Goal: Information Seeking & Learning: Learn about a topic

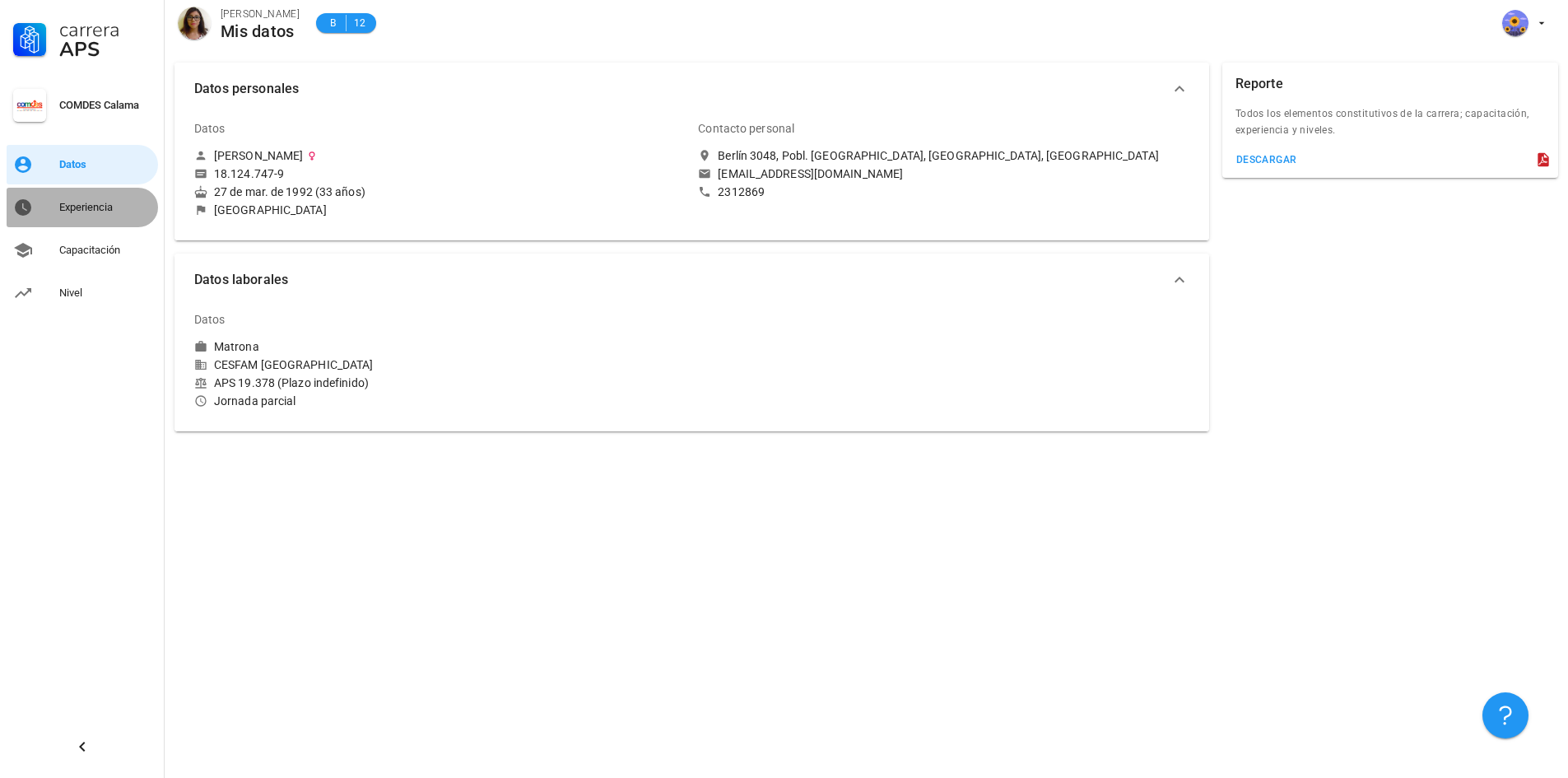
click at [74, 214] on div "Experiencia" at bounding box center [105, 207] width 93 height 13
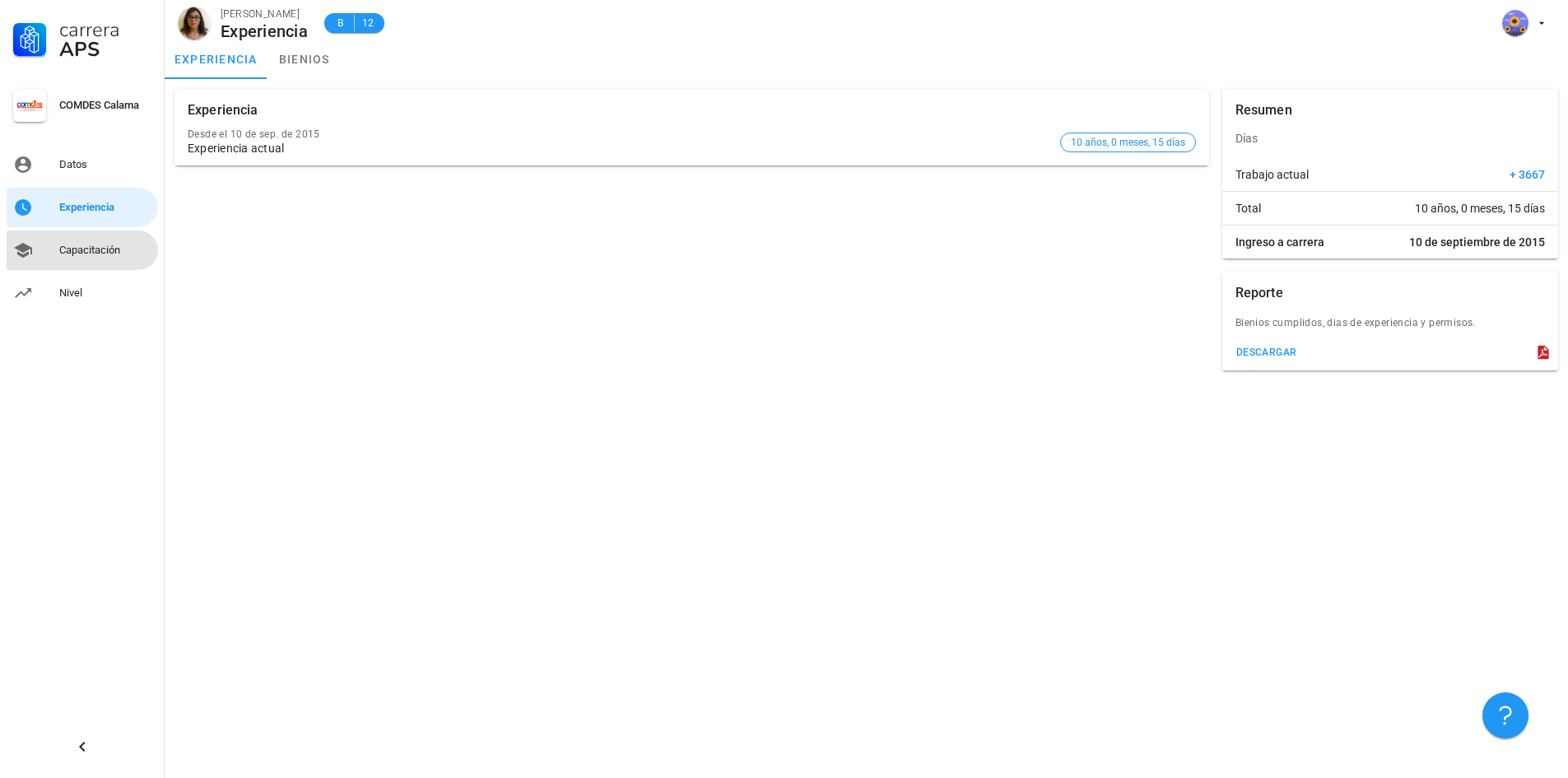
click at [86, 254] on div "Capacitación" at bounding box center [105, 250] width 93 height 13
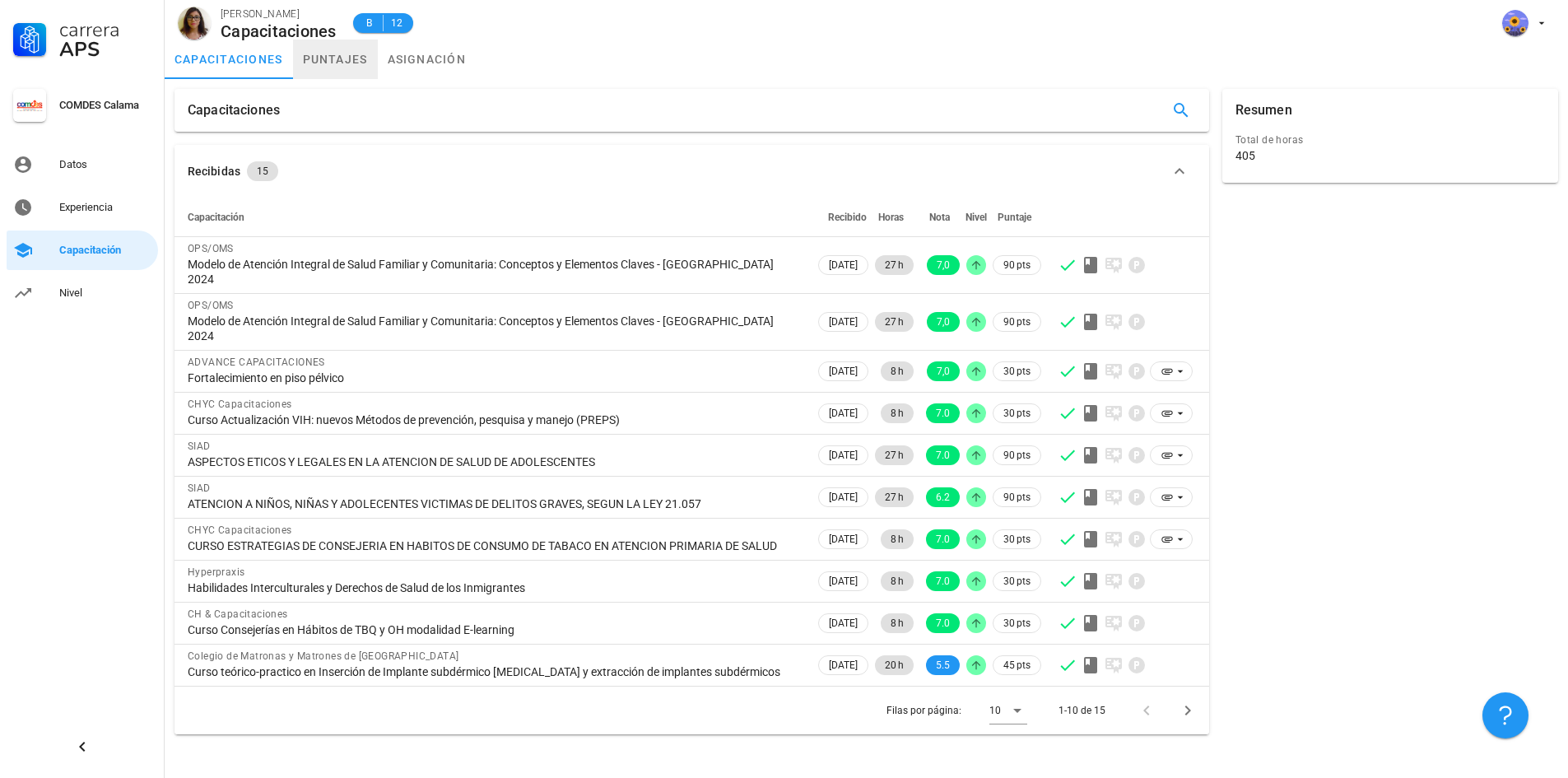
click at [344, 59] on link "puntajes" at bounding box center [335, 59] width 84 height 39
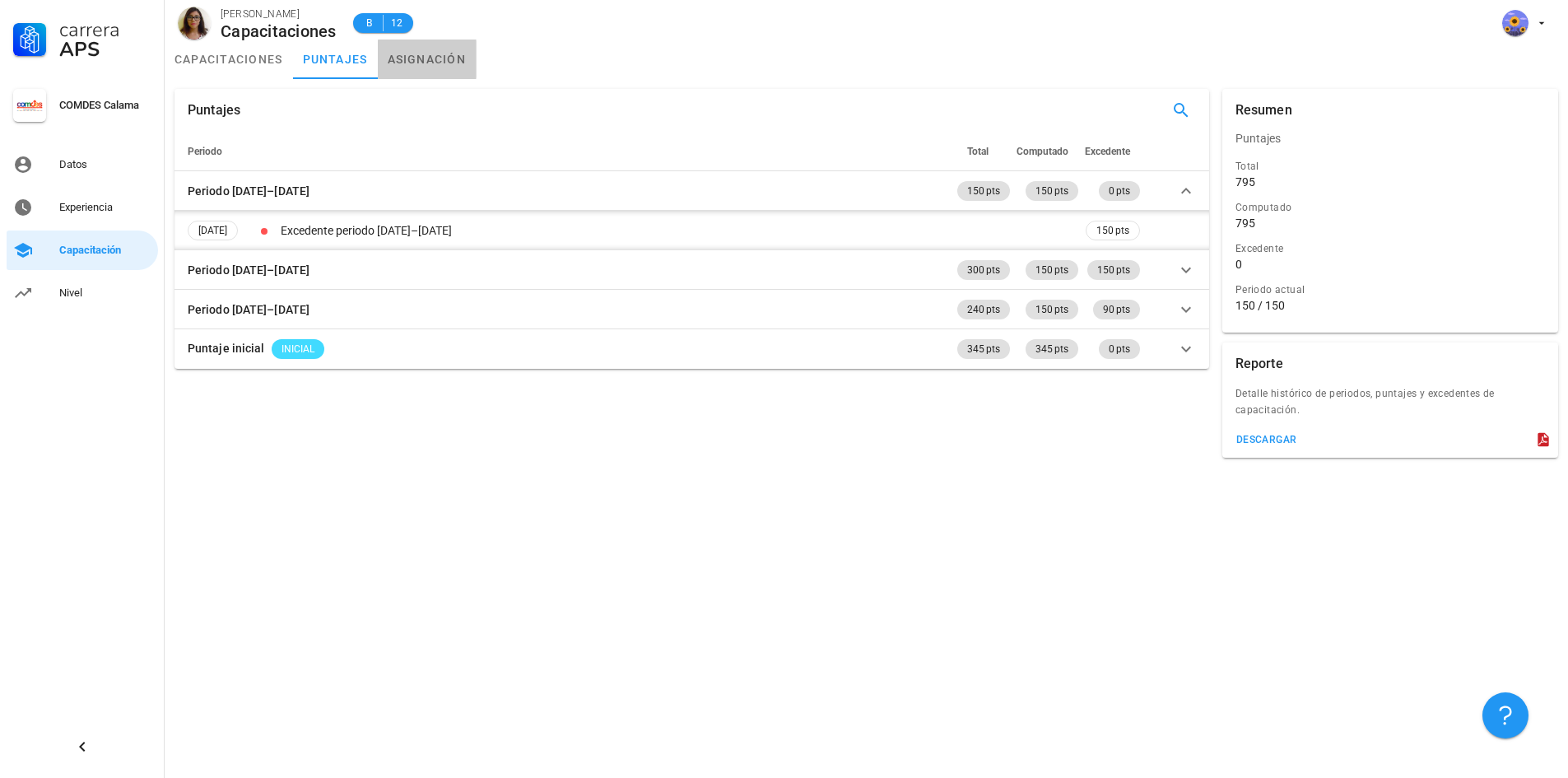
click at [437, 58] on link "asignación" at bounding box center [427, 59] width 99 height 39
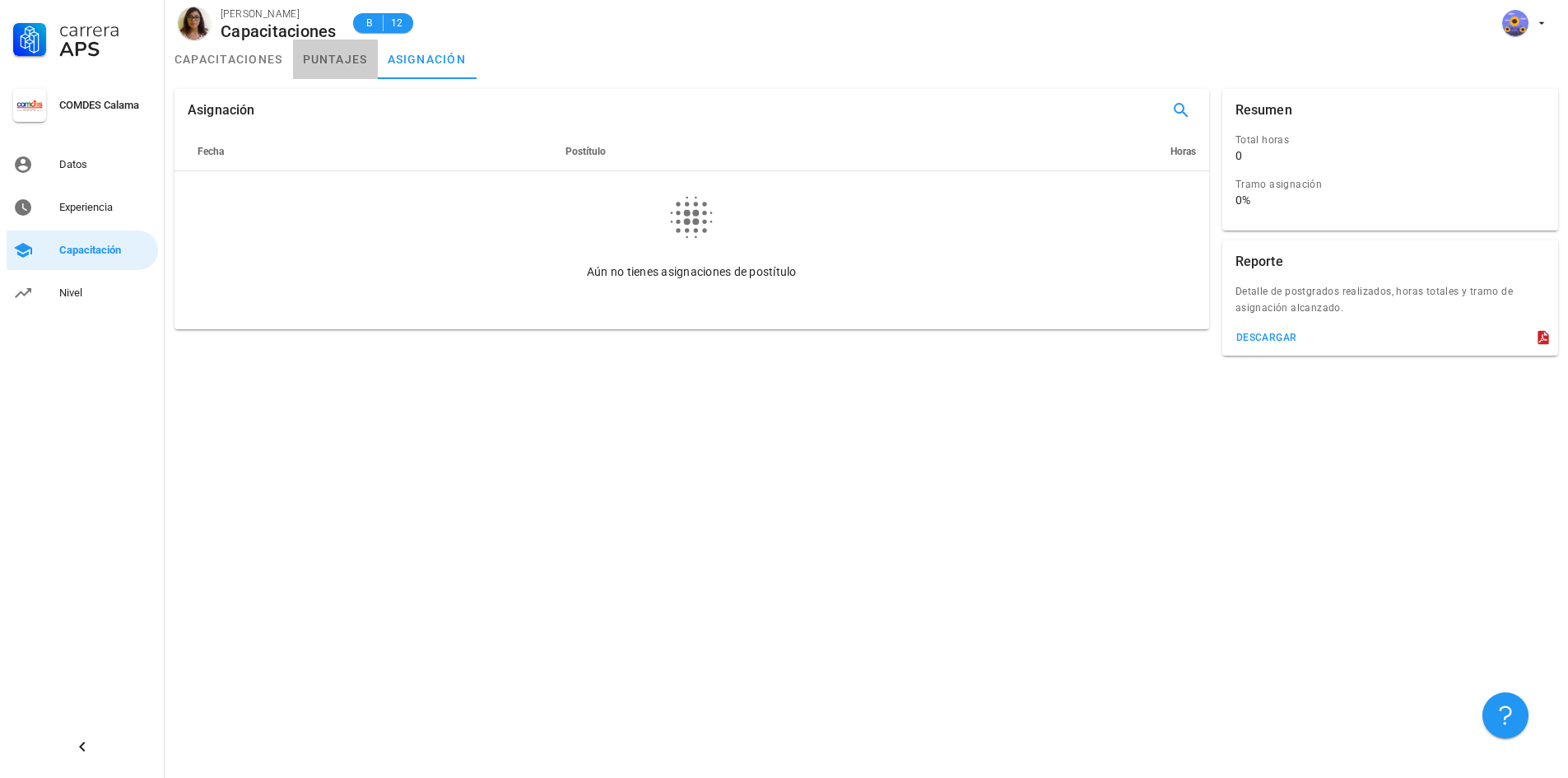
click at [355, 66] on link "puntajes" at bounding box center [335, 59] width 84 height 39
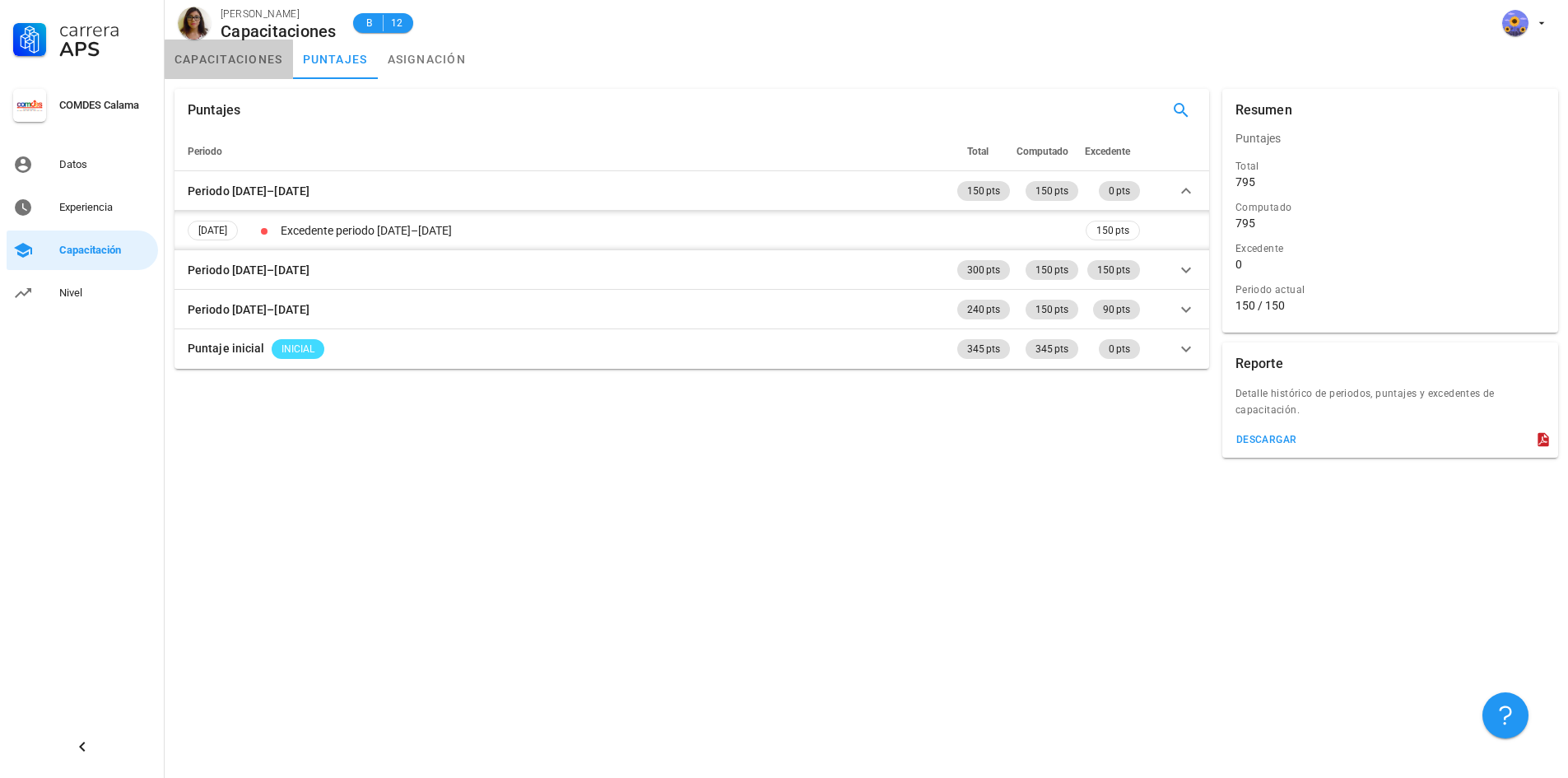
click at [244, 66] on link "capacitaciones" at bounding box center [229, 59] width 128 height 39
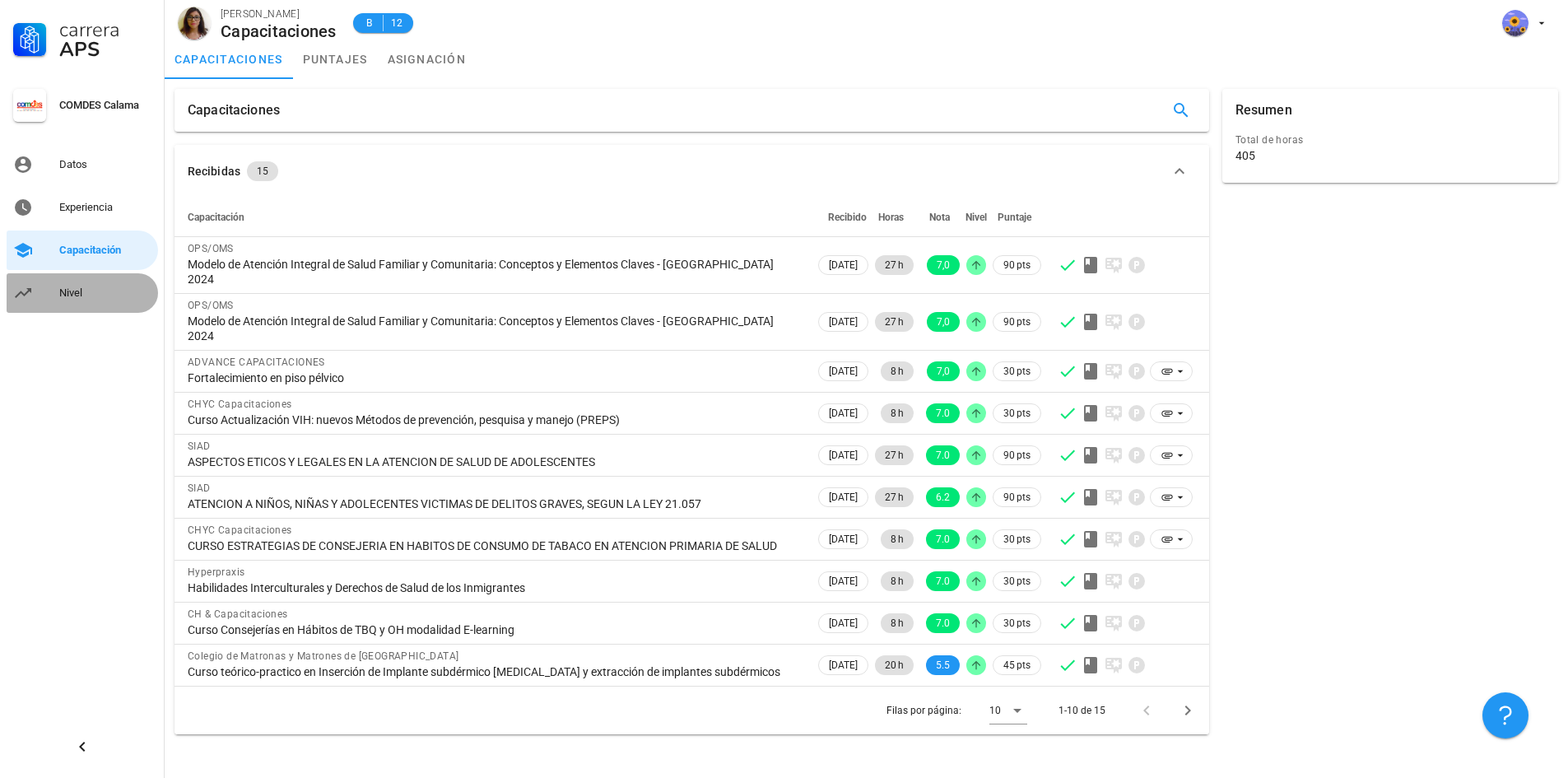
click at [89, 295] on div "Nivel" at bounding box center [105, 293] width 93 height 13
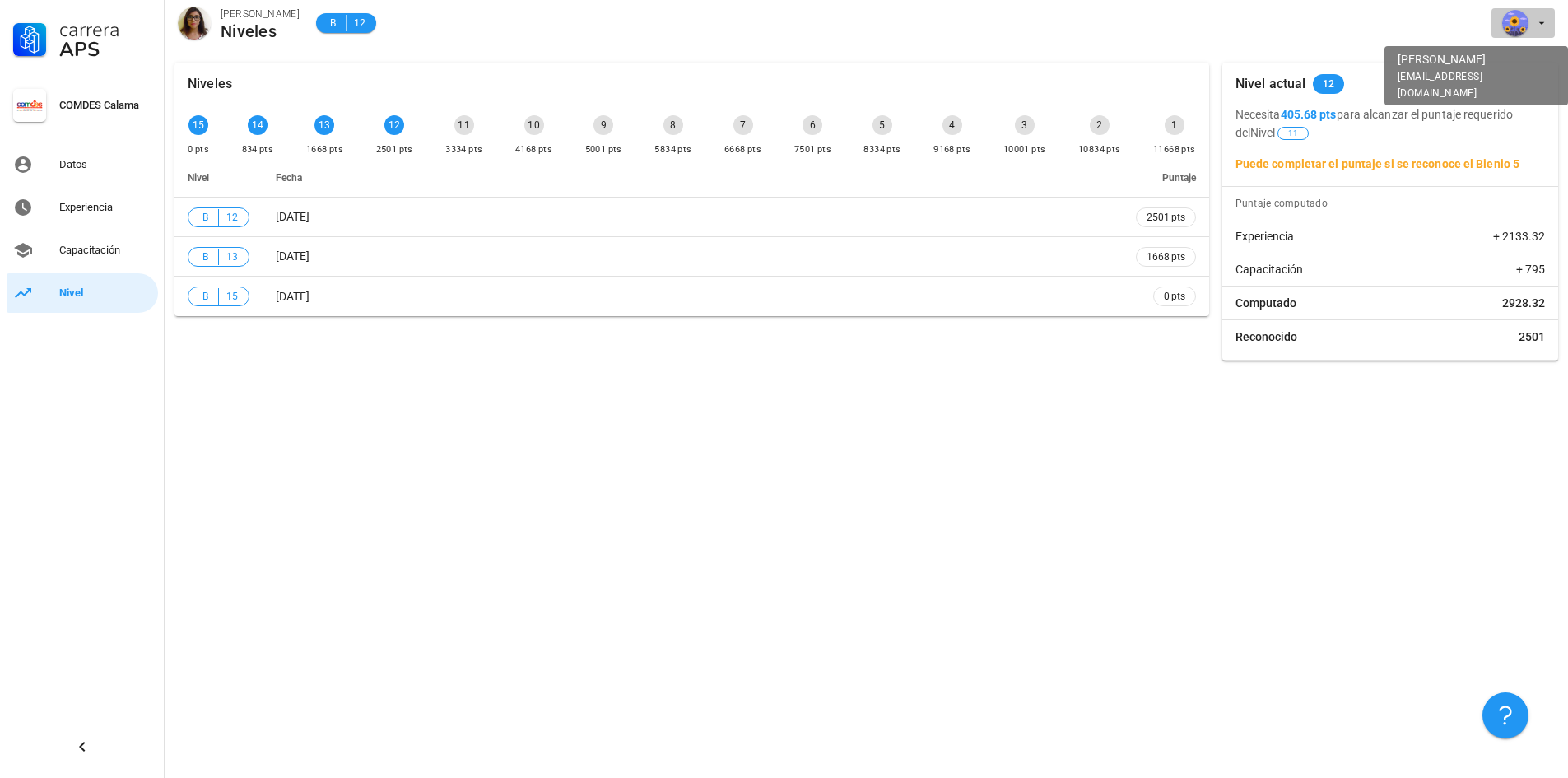
click at [1512, 27] on div "avatar" at bounding box center [1515, 23] width 27 height 27
click at [1052, 48] on div "Carmen Gutierrez Niveles B 12" at bounding box center [866, 26] width 1403 height 52
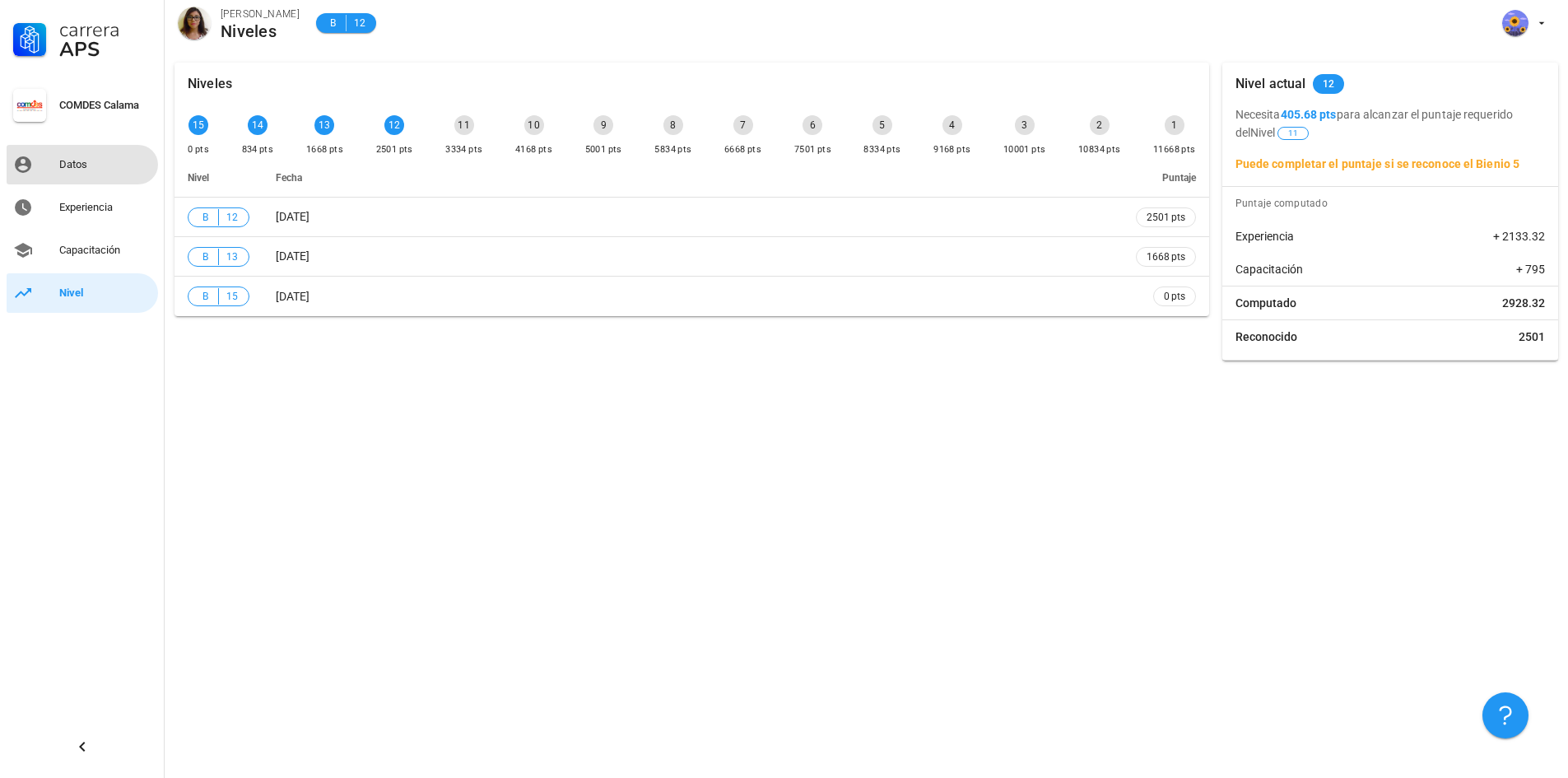
click at [95, 157] on div "Datos" at bounding box center [105, 164] width 93 height 27
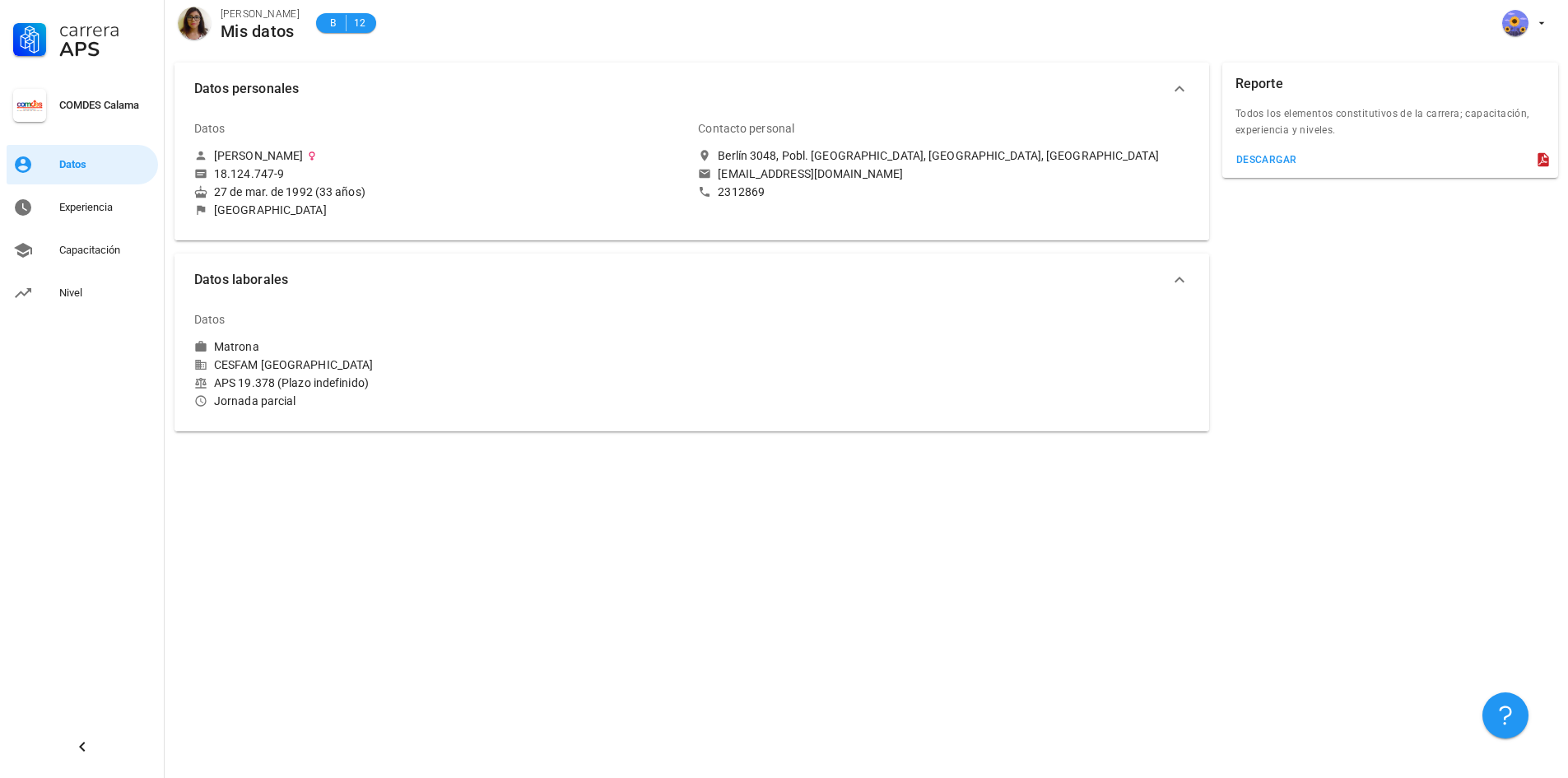
click at [543, 485] on div "Datos personales Datos Carmen Andrea Gutierrez Olguin 18.124.747-9 27 de mar. d…" at bounding box center [866, 414] width 1403 height 725
click at [93, 207] on div "Experiencia" at bounding box center [105, 207] width 93 height 13
